Goal: Check status: Check status

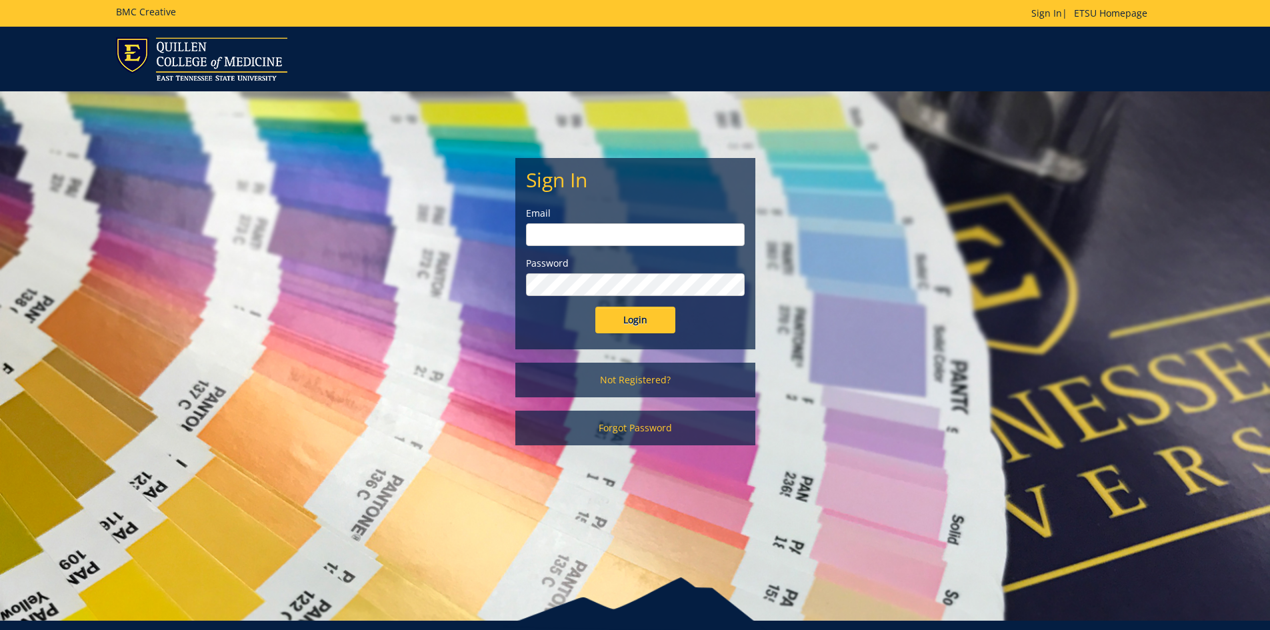
click at [634, 237] on input "email" at bounding box center [635, 234] width 219 height 23
type input "[EMAIL_ADDRESS][DOMAIN_NAME]"
click at [596, 307] on input "Login" at bounding box center [636, 320] width 80 height 27
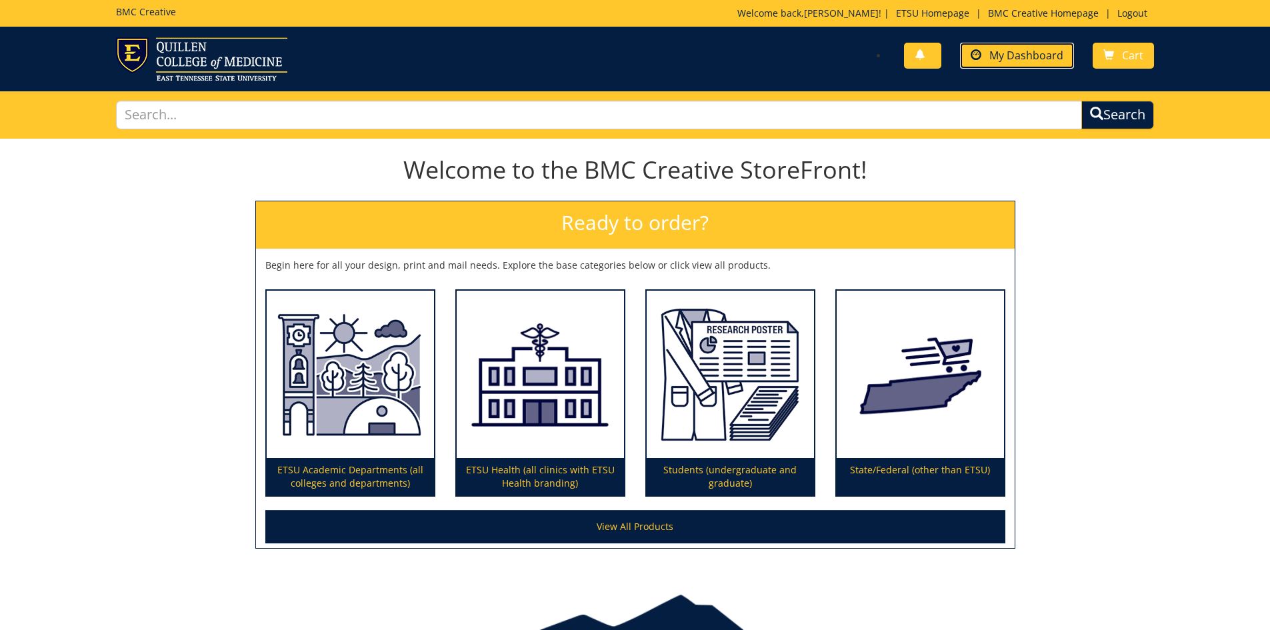
click at [1026, 65] on link "My Dashboard" at bounding box center [1017, 56] width 114 height 26
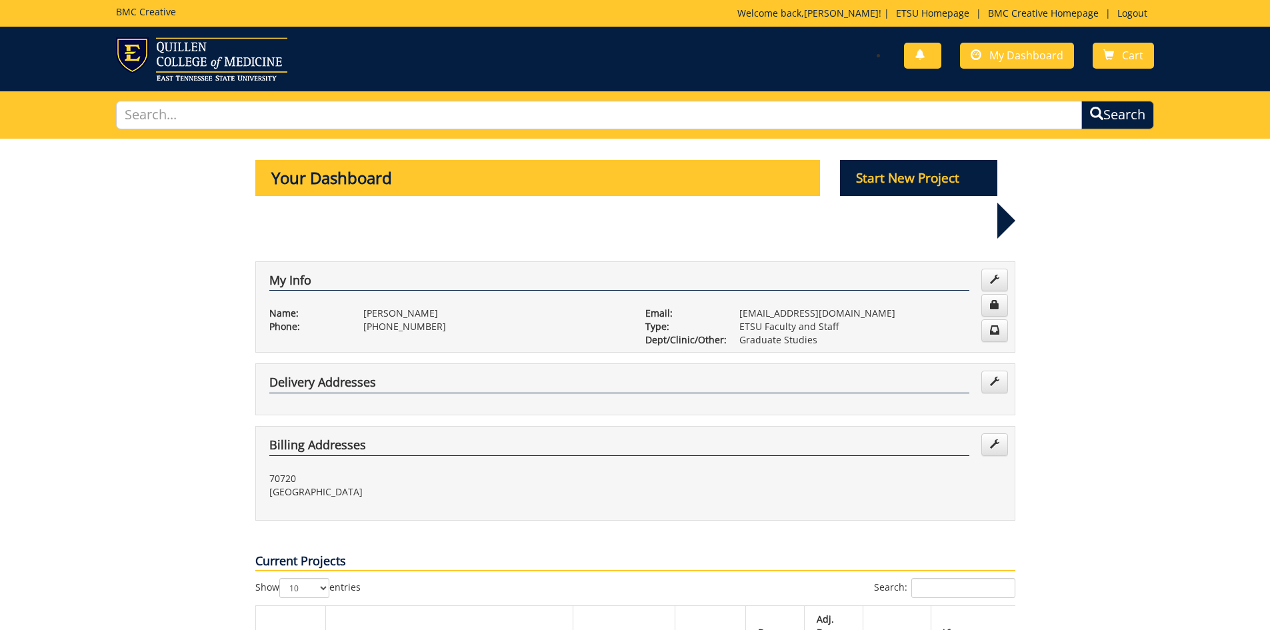
scroll to position [267, 0]
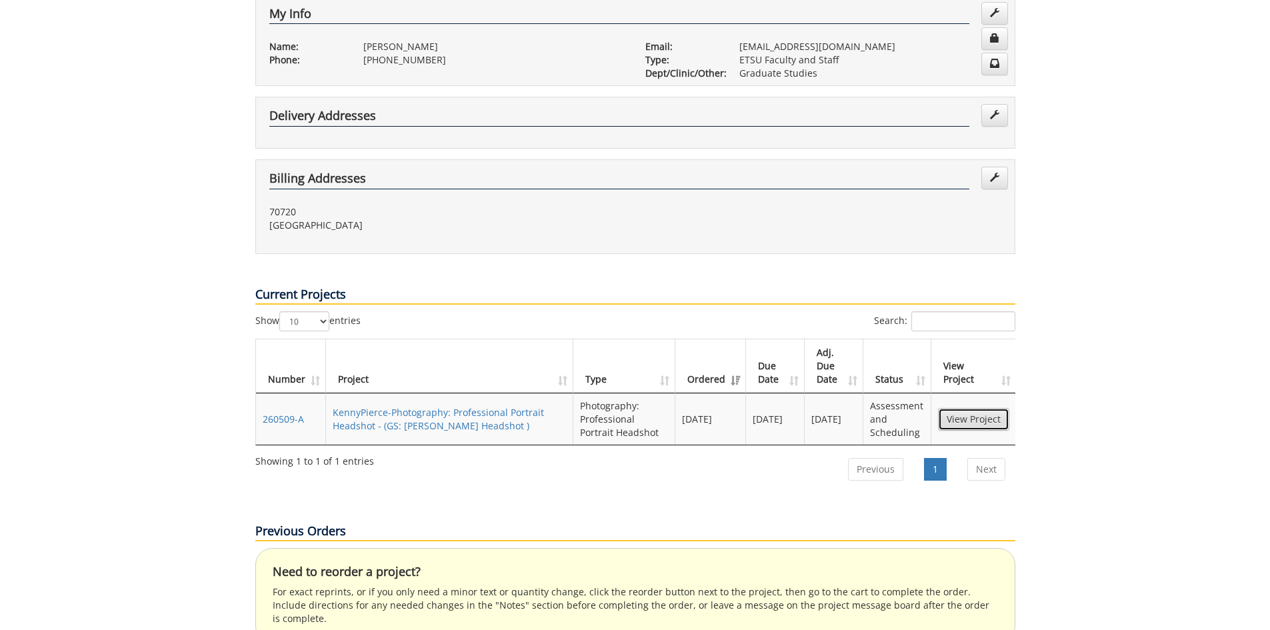
click at [957, 408] on link "View Project" at bounding box center [973, 419] width 71 height 23
